Goal: Task Accomplishment & Management: Manage account settings

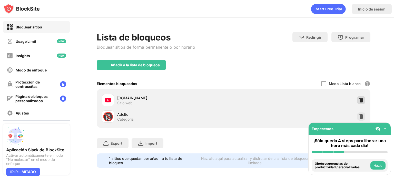
click at [359, 100] on img at bounding box center [361, 100] width 5 height 5
